Goal: Task Accomplishment & Management: Use online tool/utility

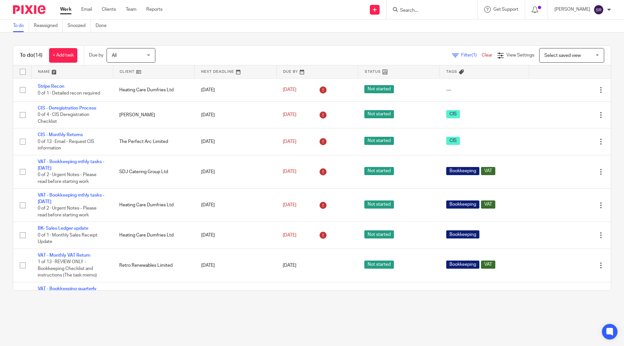
scroll to position [65, 0]
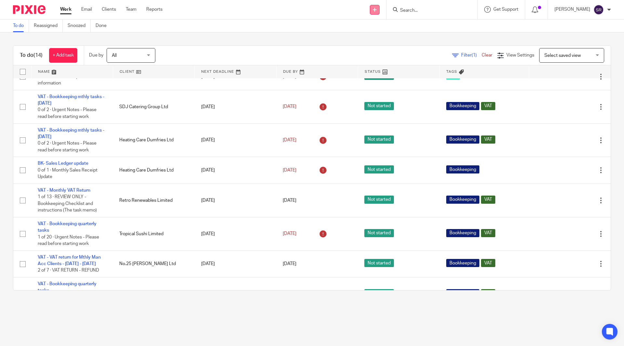
click at [380, 12] on link at bounding box center [375, 10] width 10 height 10
click at [385, 40] on link "Create task" at bounding box center [388, 39] width 46 height 9
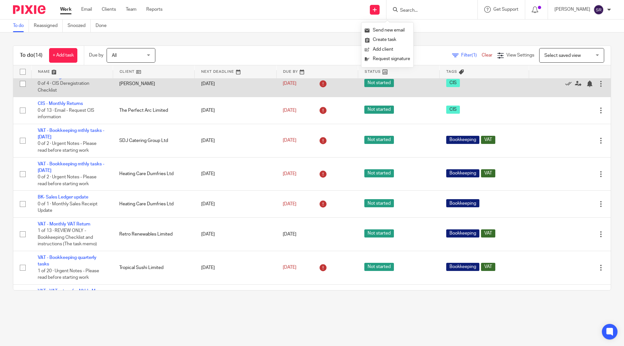
scroll to position [0, 0]
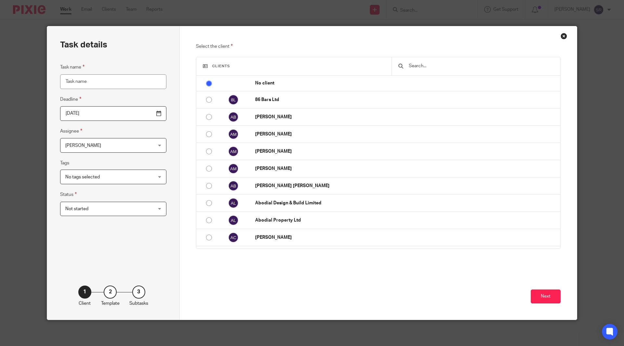
click at [422, 69] on input "text" at bounding box center [481, 65] width 146 height 7
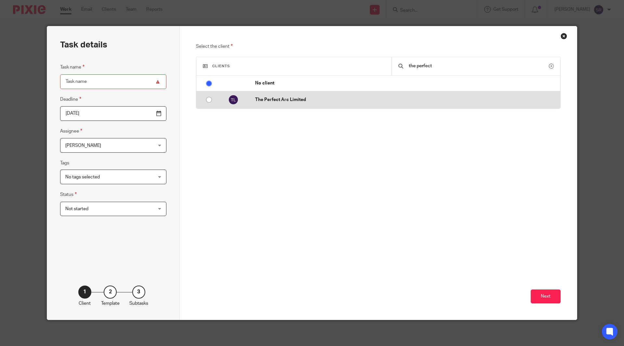
type input "the perfect"
click at [341, 104] on td "The Perfect Arc Limited" at bounding box center [405, 99] width 312 height 17
radio input "false"
radio input "true"
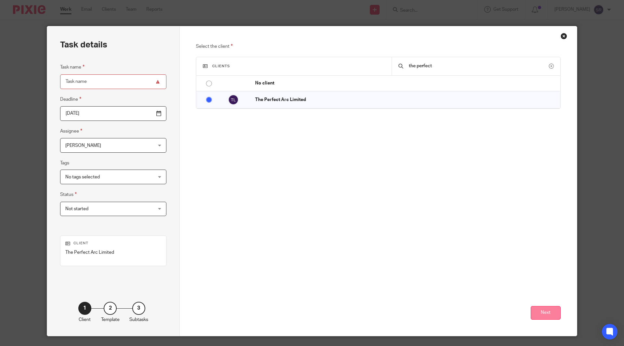
click at [539, 308] on button "Next" at bounding box center [546, 313] width 30 height 14
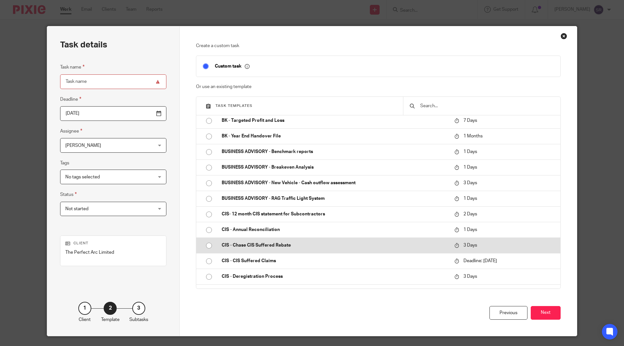
scroll to position [878, 0]
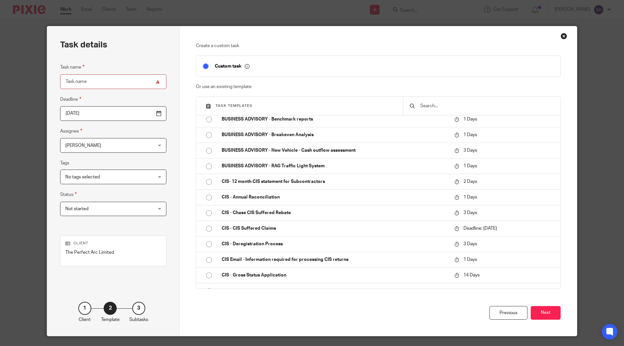
click at [429, 106] on input "text" at bounding box center [487, 105] width 134 height 7
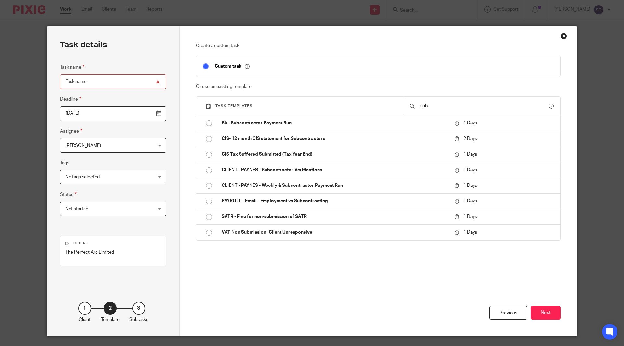
scroll to position [0, 0]
click at [434, 104] on input "sub" at bounding box center [484, 105] width 129 height 7
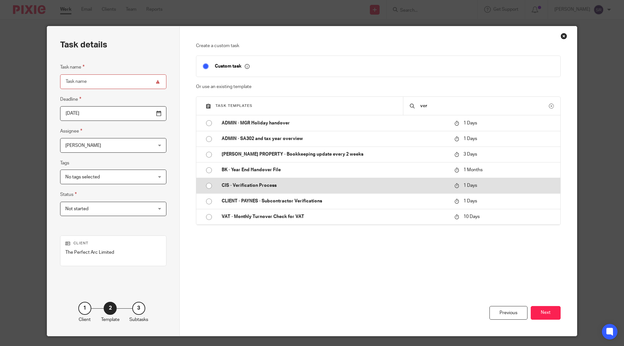
type input "ver"
click at [307, 183] on p "CIS - Verification Process" at bounding box center [335, 185] width 226 height 7
type input "2025-08-26"
type input "CIS - Verification Process"
checkbox input "false"
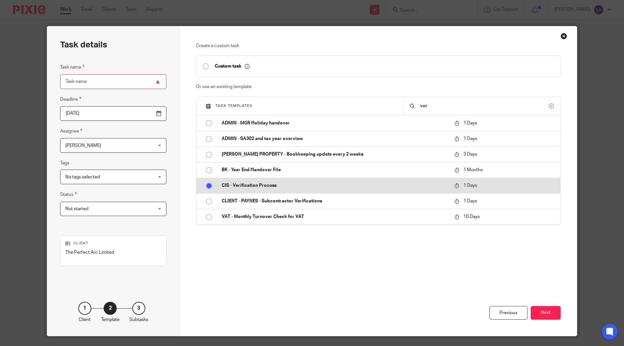
radio input "true"
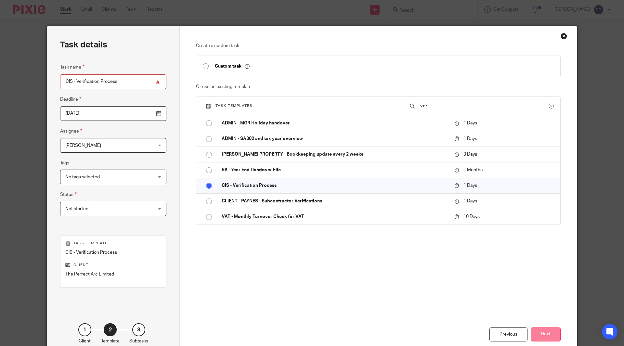
click at [540, 338] on button "Next" at bounding box center [546, 335] width 30 height 14
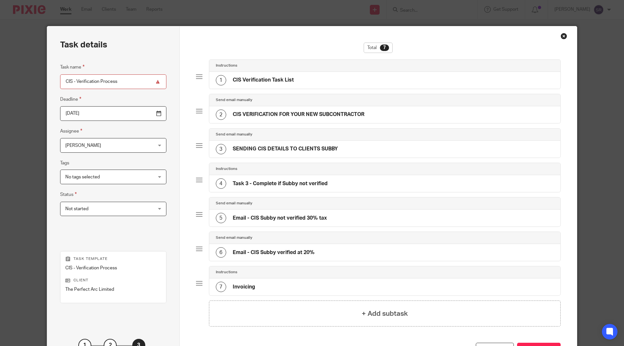
click at [276, 79] on h4 "CIS Verification Task List" at bounding box center [263, 80] width 61 height 7
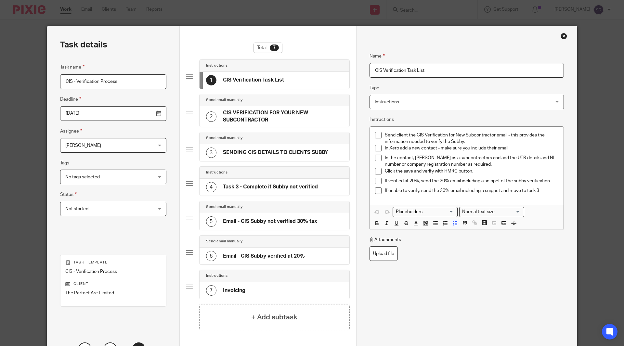
click at [276, 79] on h4 "CIS Verification Task List" at bounding box center [253, 80] width 61 height 7
click at [255, 112] on h4 "CIS VERIFICATION FOR YOUR NEW SUBCONTRACTOR" at bounding box center [283, 117] width 120 height 14
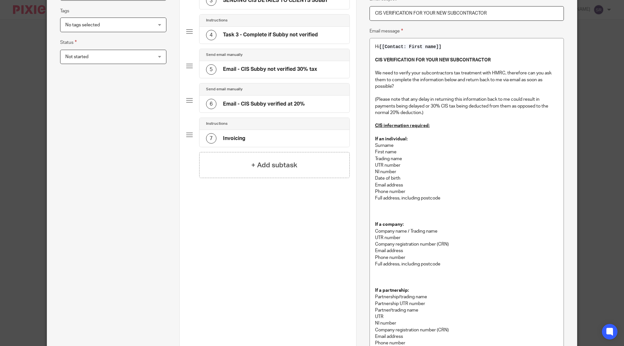
scroll to position [163, 0]
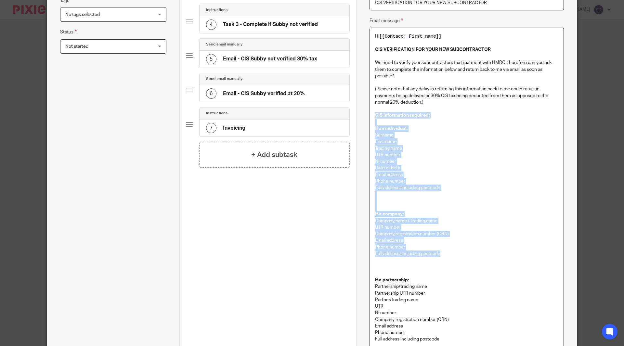
drag, startPoint x: 442, startPoint y: 253, endPoint x: 368, endPoint y: 117, distance: 154.3
click at [370, 117] on div "Hi [[Contact: First name]] CIS VERIFICATION FOR YOUR NEW SUBCONTRACTOR We need …" at bounding box center [467, 225] width 194 height 395
copy div "CIS information required: If an individual: Surname First name Trading name UTR…"
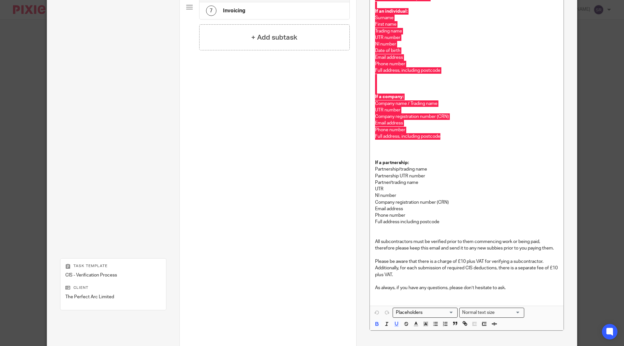
scroll to position [293, 0]
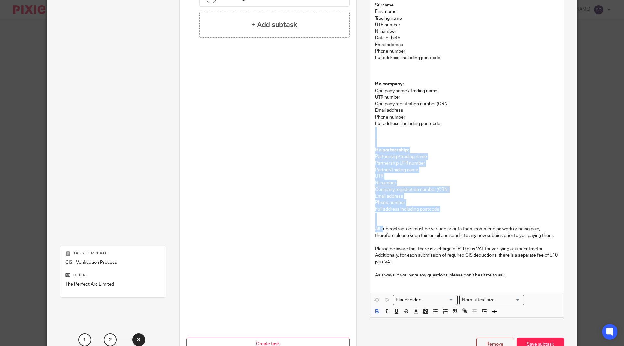
drag, startPoint x: 508, startPoint y: 277, endPoint x: 380, endPoint y: 231, distance: 135.9
click at [380, 231] on div "Hi [[Contact: First name]] CIS VERIFICATION FOR YOUR NEW SUBCONTRACTOR We need …" at bounding box center [467, 95] width 194 height 395
click at [380, 230] on p "All subcontractors must be verified prior to them commencing work or being paid…" at bounding box center [466, 232] width 183 height 13
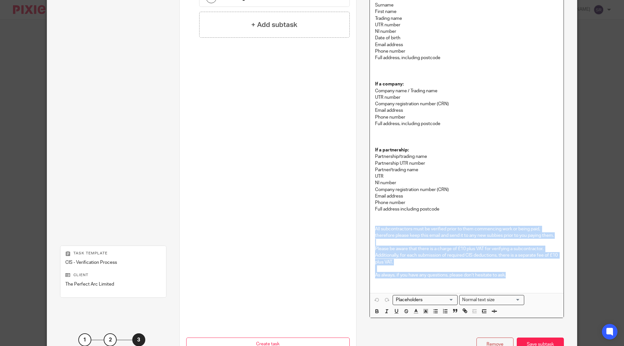
drag, startPoint x: 373, startPoint y: 228, endPoint x: 511, endPoint y: 277, distance: 146.2
click at [511, 277] on div "Hi [[Contact: First name]] CIS VERIFICATION FOR YOUR NEW SUBCONTRACTOR We need …" at bounding box center [467, 95] width 194 height 395
copy div "All subcontractors must be verified prior to them commencing work or being paid…"
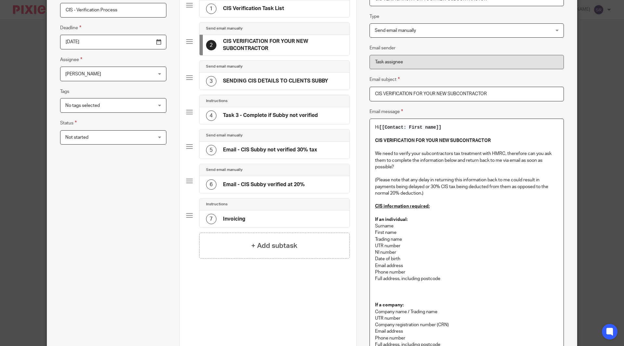
scroll to position [0, 0]
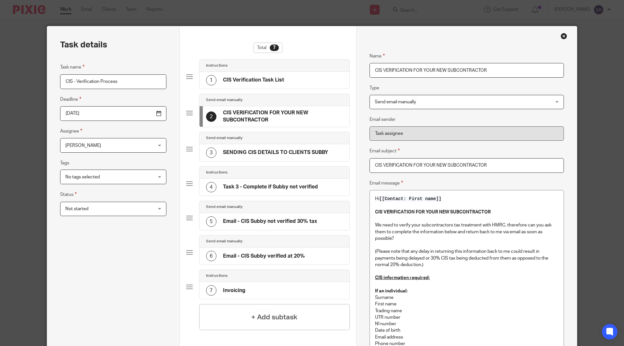
click at [561, 36] on div "Close this dialog window" at bounding box center [564, 36] width 7 height 7
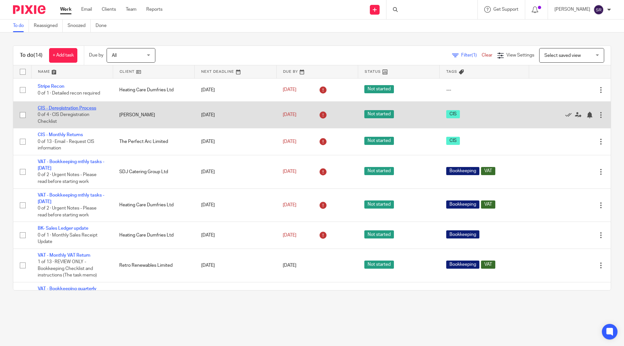
click at [60, 109] on link "CIS - Deregistration Process" at bounding box center [67, 108] width 59 height 5
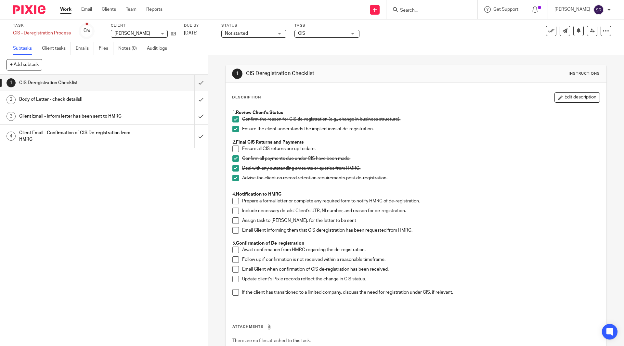
click at [61, 113] on h1 "Client Email - inform letter has been sent to HMRC" at bounding box center [75, 116] width 112 height 10
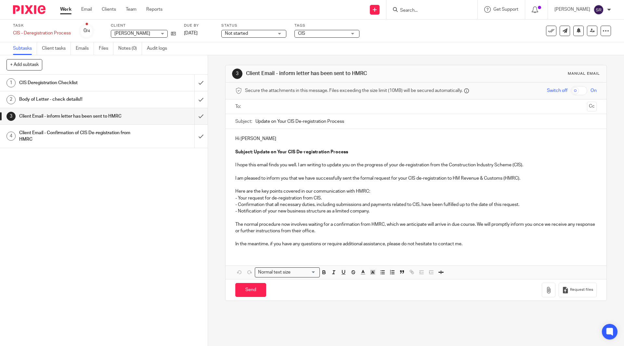
click at [64, 101] on h1 "Body of Letter - check details!!" at bounding box center [75, 100] width 112 height 10
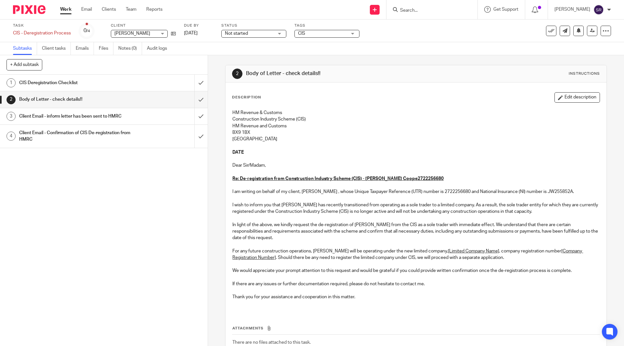
click at [452, 192] on p "I am writing on behalf of my client, [PERSON_NAME] , whose Unique Taxpayer Refe…" at bounding box center [415, 192] width 367 height 7
click at [452, 192] on p "I am writing on behalf of my client, Adam Coope , whose Unique Taxpayer Referen…" at bounding box center [415, 192] width 367 height 7
copy p "2722256680"
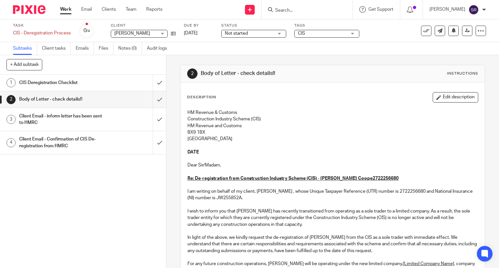
click at [317, 10] on input "Search" at bounding box center [304, 11] width 59 height 6
type input "tropical"
click at [318, 24] on link at bounding box center [325, 27] width 105 height 15
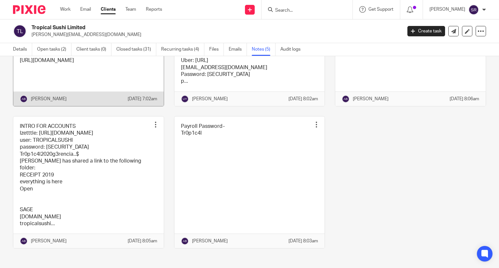
scroll to position [65, 0]
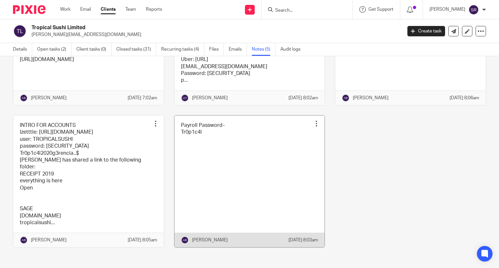
click at [197, 175] on link at bounding box center [250, 182] width 150 height 132
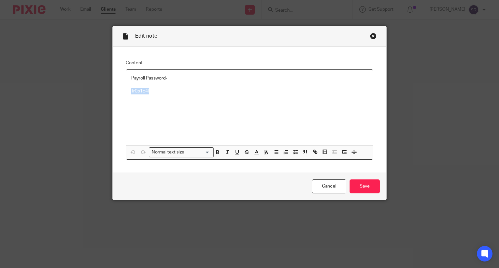
drag, startPoint x: 149, startPoint y: 90, endPoint x: 129, endPoint y: 89, distance: 19.9
click at [131, 89] on p "Tr0p1c4l" at bounding box center [249, 91] width 237 height 7
copy p "Tr0p1c4l"
